Goal: Information Seeking & Learning: Learn about a topic

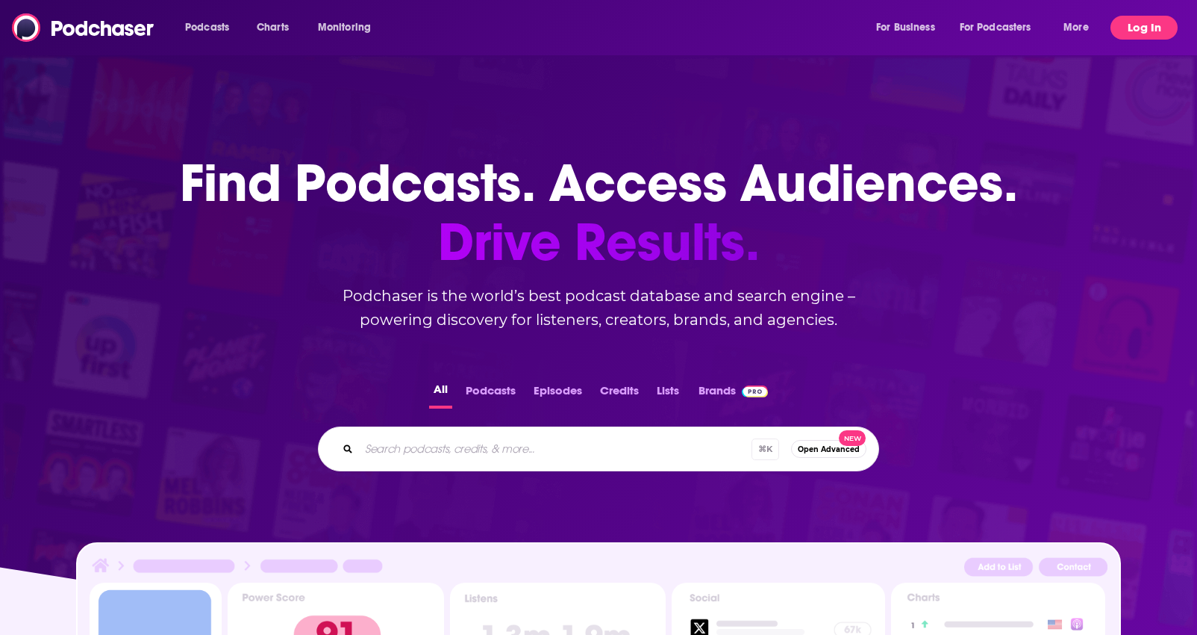
click at [1156, 35] on button "Log In" at bounding box center [1144, 28] width 67 height 24
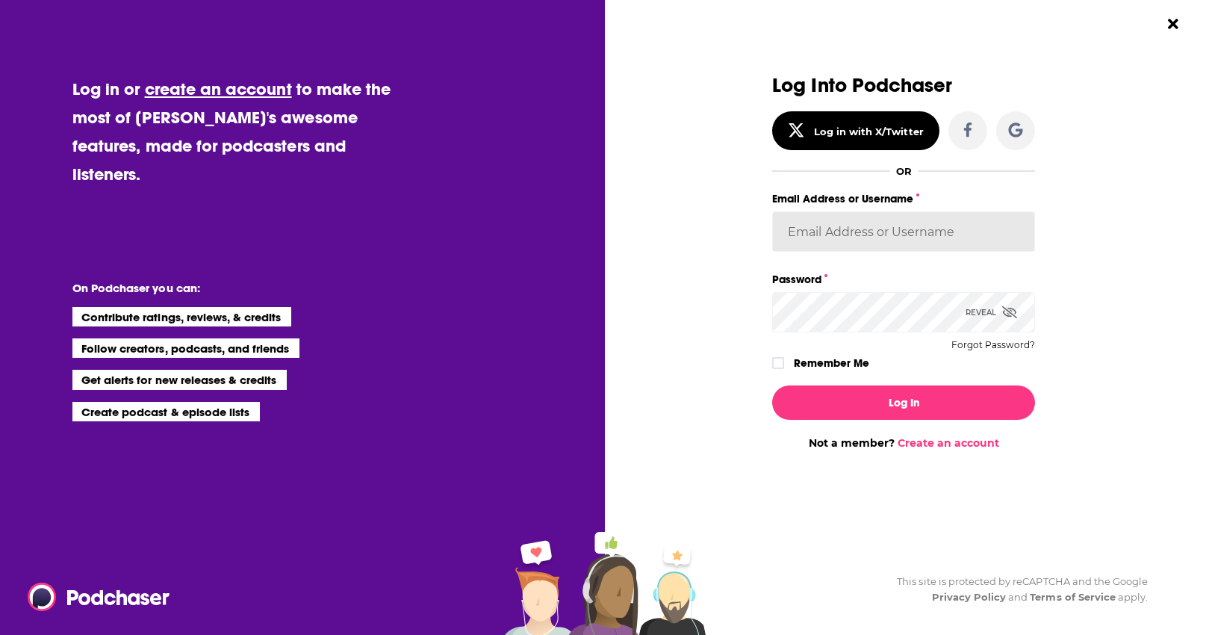
type input "[PERSON_NAME][EMAIL_ADDRESS][DOMAIN_NAME]"
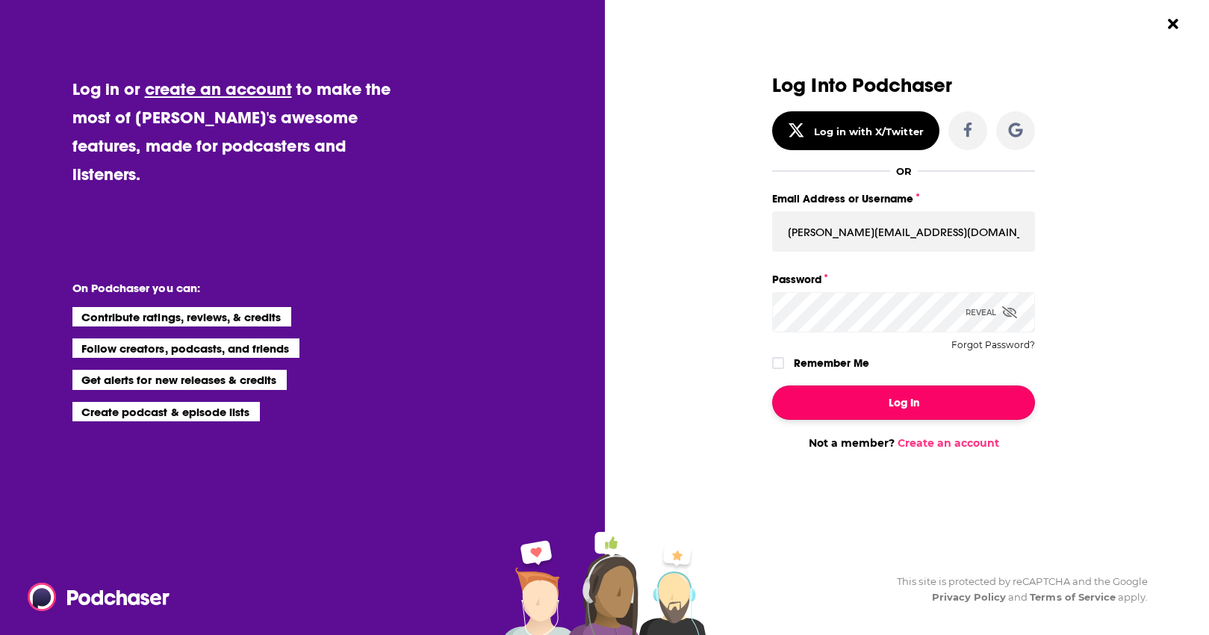
click at [927, 393] on button "Log In" at bounding box center [903, 402] width 263 height 34
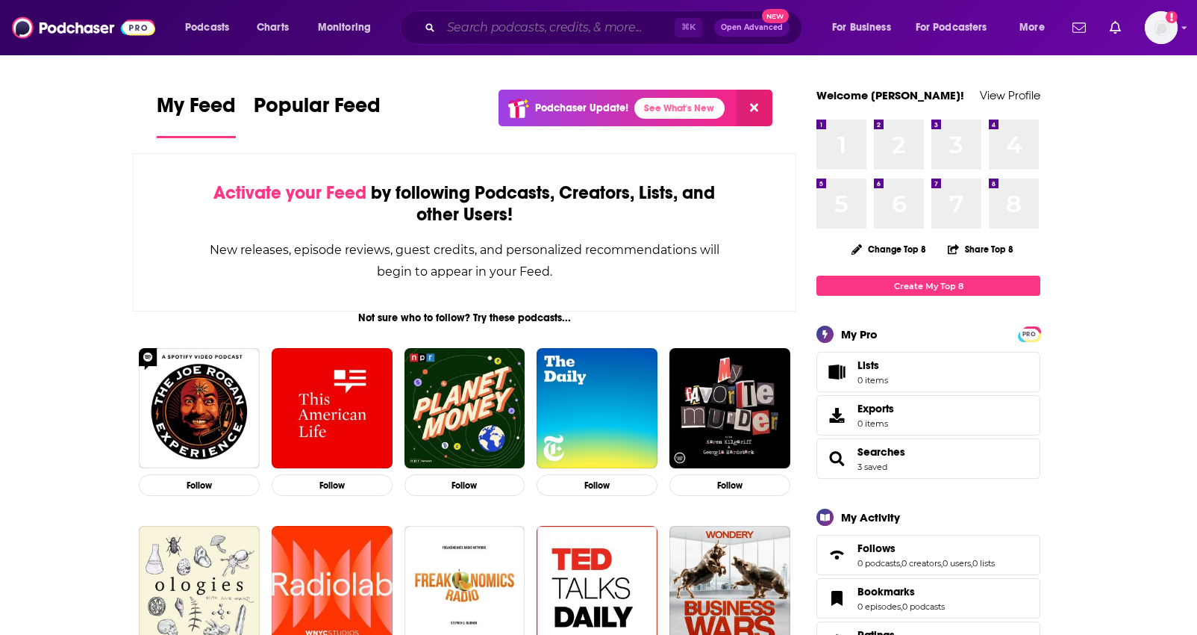
click at [511, 29] on input "Search podcasts, credits, & more..." at bounding box center [558, 28] width 234 height 24
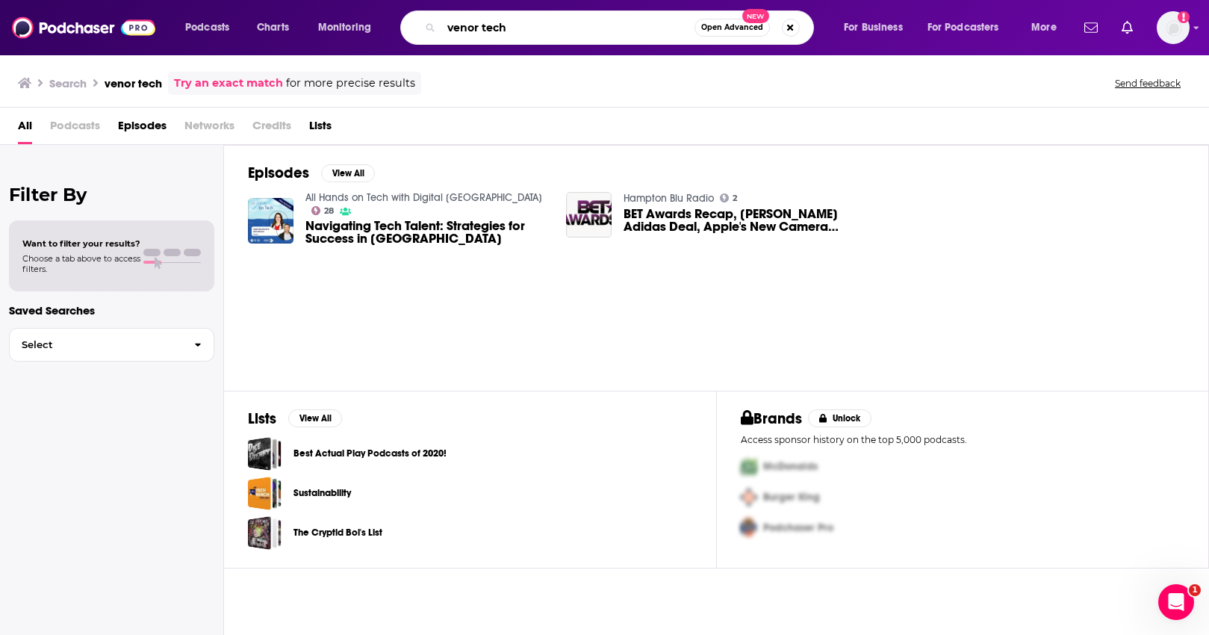
drag, startPoint x: 508, startPoint y: 32, endPoint x: 406, endPoint y: 27, distance: 101.7
click at [406, 27] on div "venor tech Open Advanced New" at bounding box center [607, 27] width 414 height 34
type input """
type input "(AI) people"
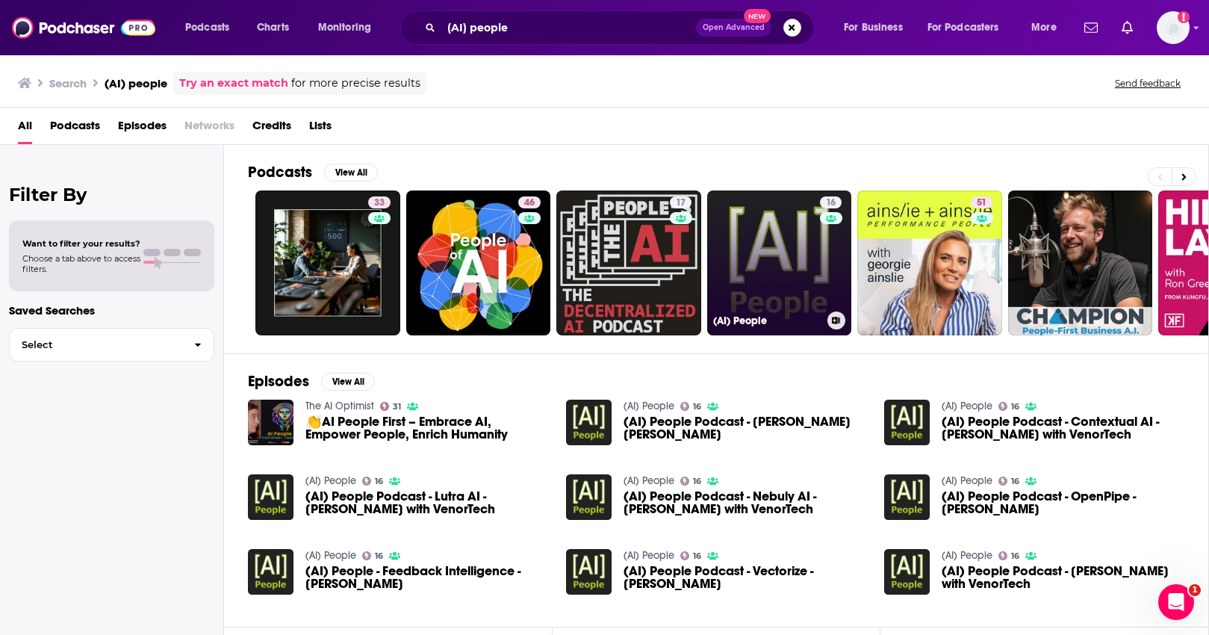
click at [787, 272] on link "16 (AI) People" at bounding box center [779, 262] width 145 height 145
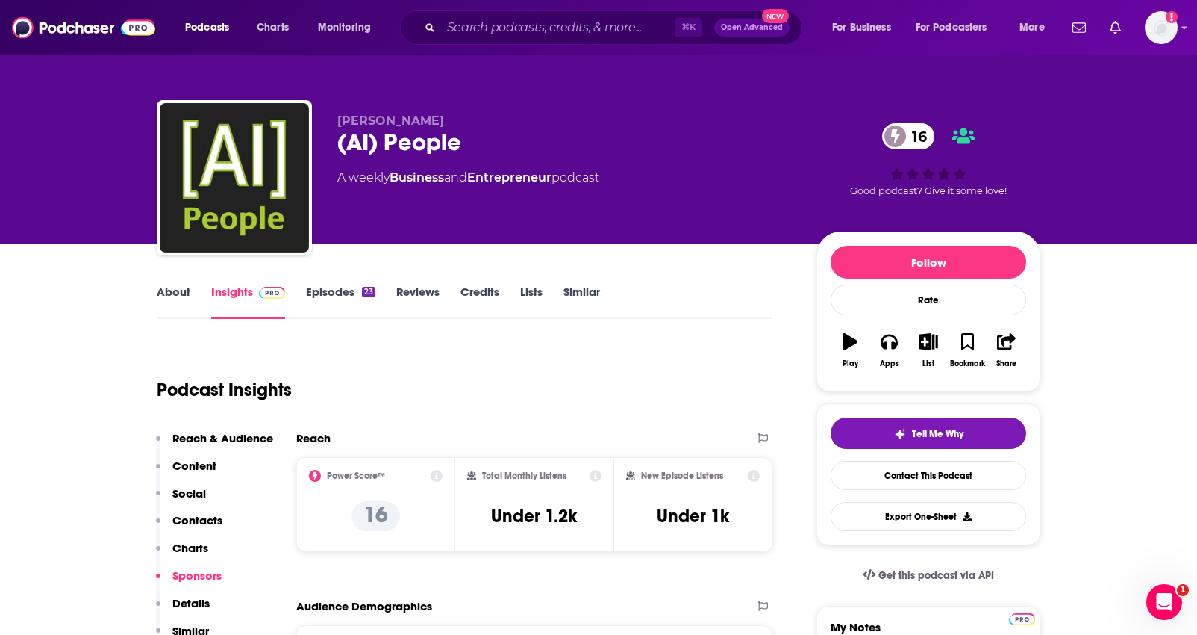
click at [187, 287] on link "About" at bounding box center [174, 301] width 34 height 34
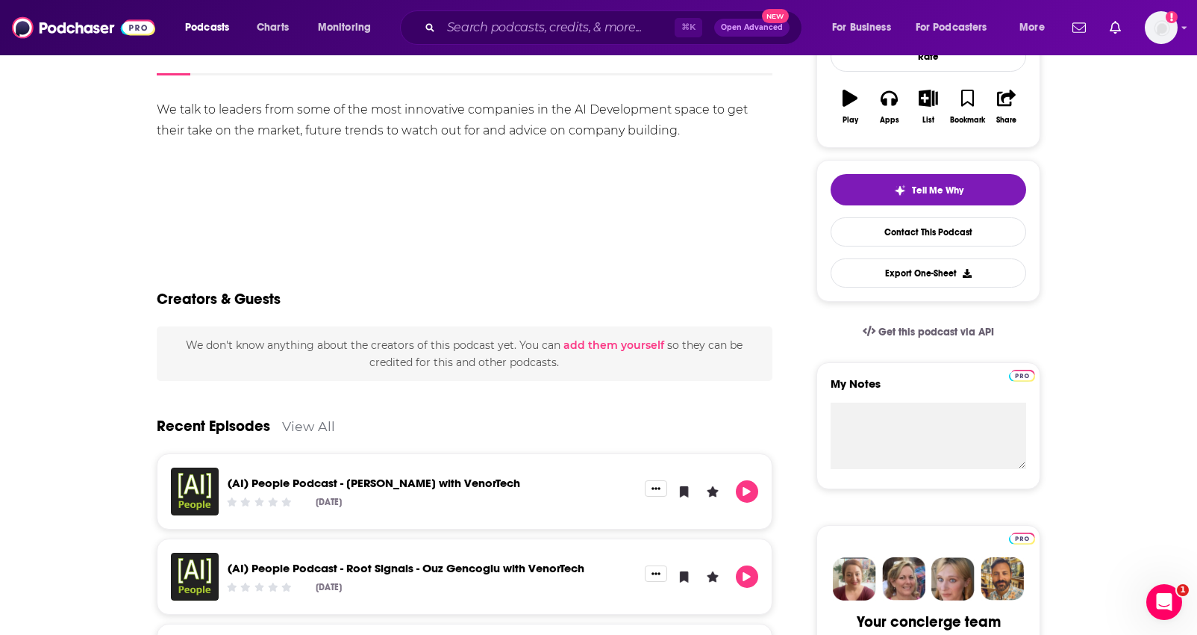
scroll to position [11, 0]
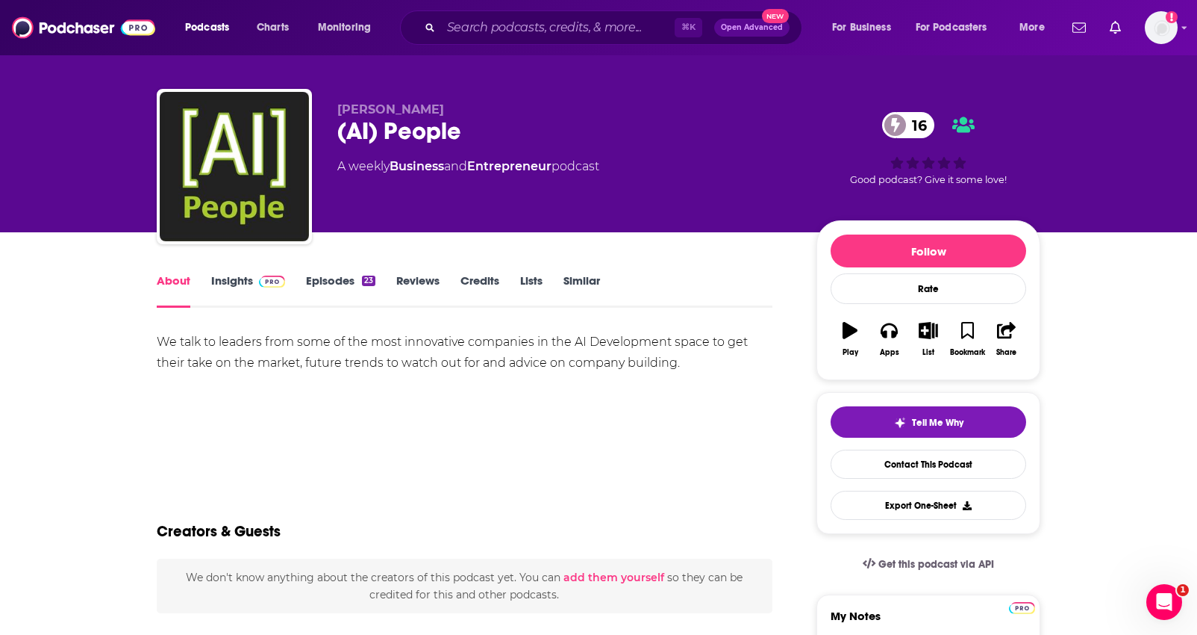
click at [276, 284] on img at bounding box center [272, 281] width 26 height 12
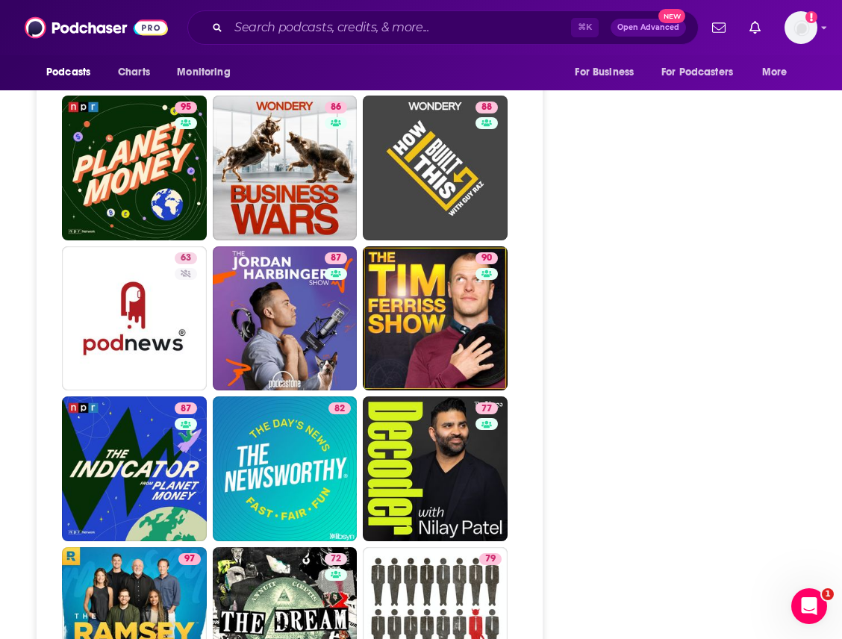
scroll to position [1939, 0]
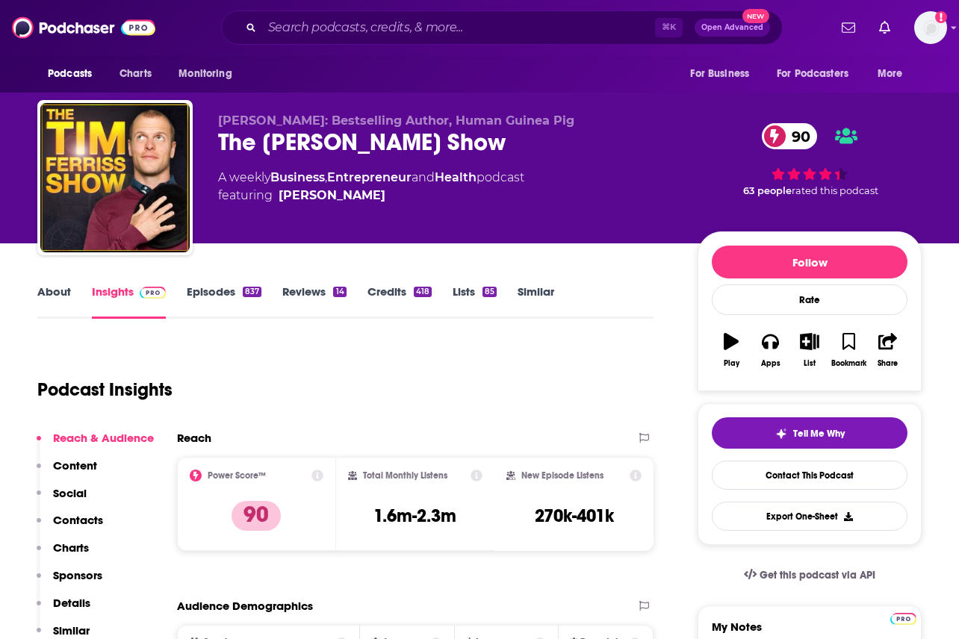
click at [63, 292] on link "About" at bounding box center [54, 301] width 34 height 34
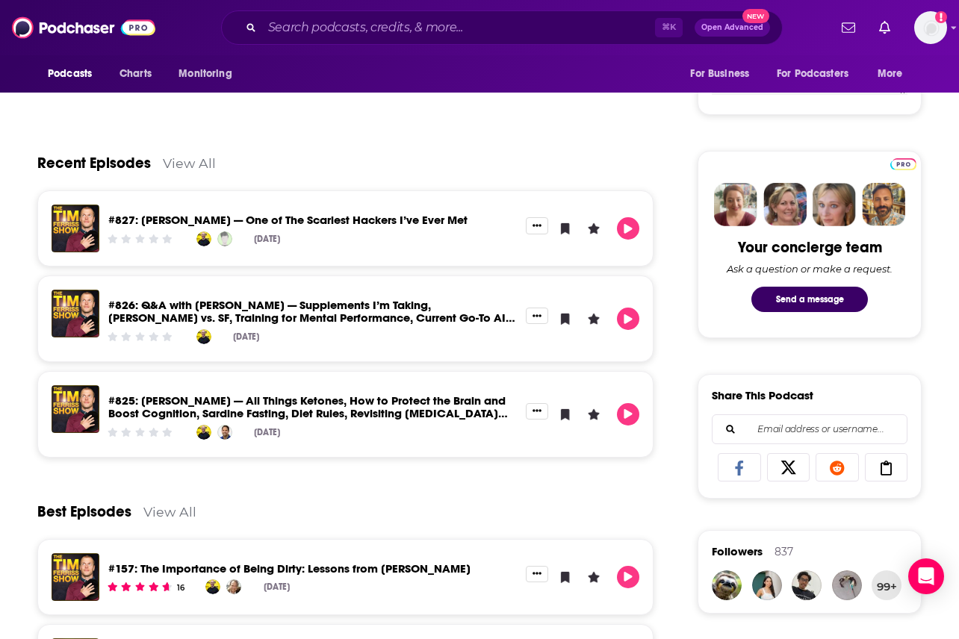
scroll to position [596, 0]
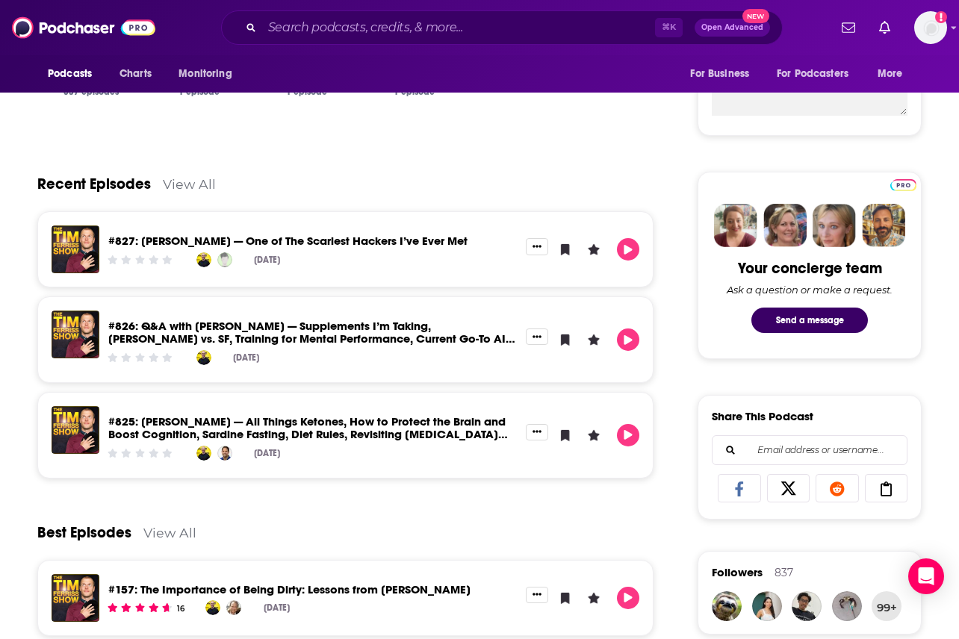
click at [204, 189] on link "View All" at bounding box center [189, 184] width 53 height 16
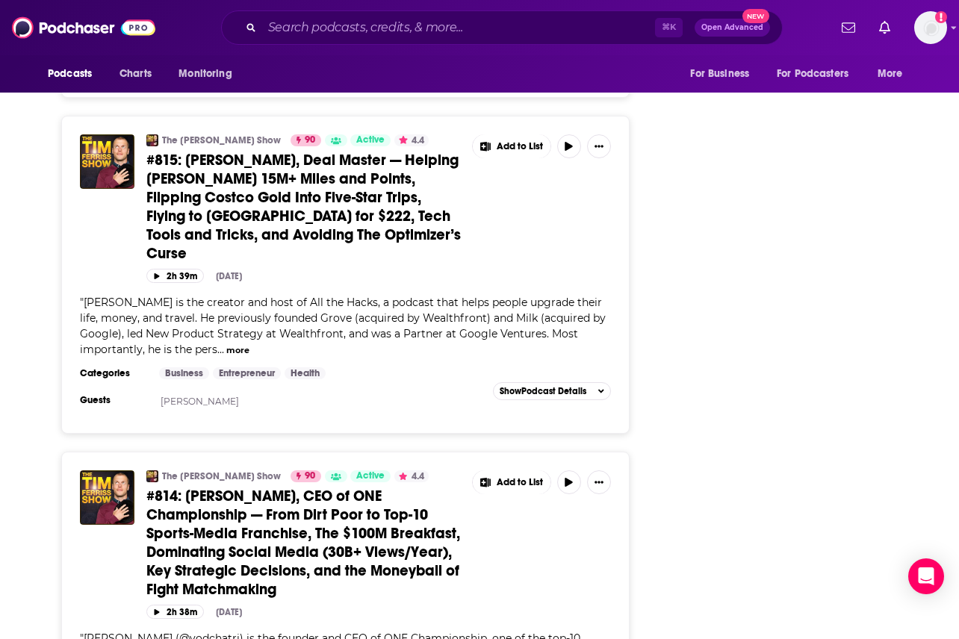
scroll to position [4282, 0]
